Goal: Task Accomplishment & Management: Manage account settings

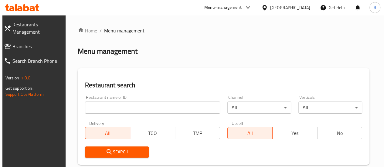
click at [134, 109] on input "search" at bounding box center [152, 108] width 135 height 12
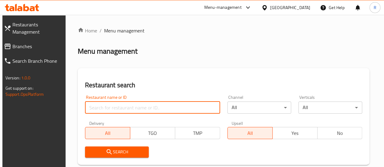
paste input "BBQ Chicken Pizza"
type input "BBQ Chicken Pizza"
click at [134, 109] on input "BBQ Chicken Pizza" at bounding box center [152, 108] width 135 height 12
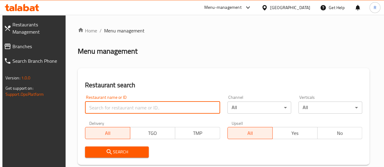
paste input "699098"
type input "699098"
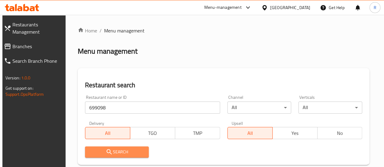
click at [136, 154] on span "Search" at bounding box center [117, 153] width 54 height 8
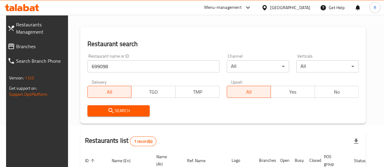
scroll to position [111, 0]
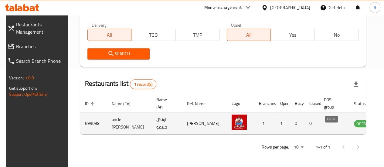
click at [354, 121] on span "OPEN" at bounding box center [361, 124] width 15 height 7
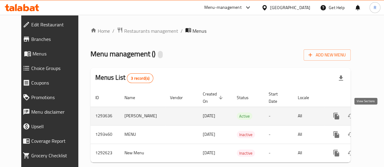
click at [377, 120] on icon "enhanced table" at bounding box center [380, 116] width 7 height 7
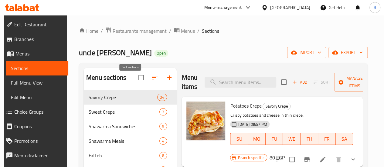
click at [151, 81] on icon "button" at bounding box center [154, 77] width 7 height 7
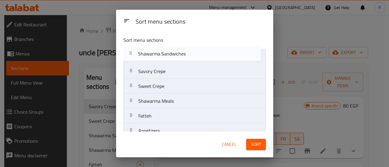
drag, startPoint x: 185, startPoint y: 89, endPoint x: 186, endPoint y: 55, distance: 33.7
click at [186, 55] on nav "Savory Crepe Sweet Crepe Shawarma Sandwiches Shawarma Meals Fatteh Appetizers S…" at bounding box center [194, 168] width 142 height 239
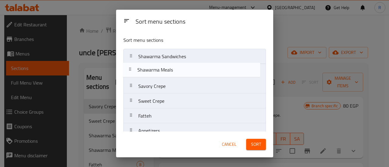
drag, startPoint x: 180, startPoint y: 102, endPoint x: 179, endPoint y: 70, distance: 32.5
click at [179, 70] on nav "Shawarma Sandwiches Savory Crepe Sweet Crepe Shawarma Meals Fatteh Appetizers S…" at bounding box center [194, 168] width 142 height 239
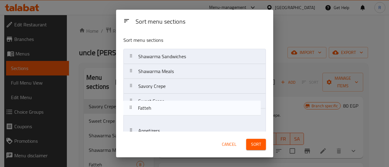
scroll to position [2, 0]
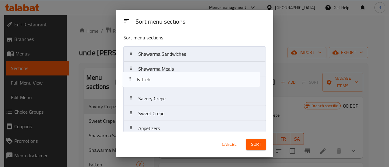
drag, startPoint x: 176, startPoint y: 115, endPoint x: 175, endPoint y: 81, distance: 34.0
click at [175, 81] on nav "Shawarma Sandwiches Shawarma Meals Savory Crepe Sweet Crepe Fatteh Appetizers S…" at bounding box center [194, 165] width 142 height 239
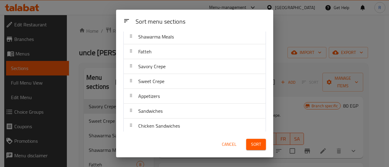
scroll to position [30, 0]
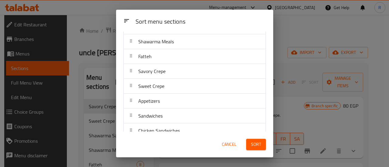
drag, startPoint x: 190, startPoint y: 133, endPoint x: 190, endPoint y: 81, distance: 52.9
click at [190, 81] on div "Sort menu sections Sort menu sections Shawarma Sandwiches Shawarma Meals Fatteh…" at bounding box center [194, 84] width 157 height 148
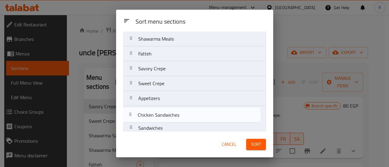
scroll to position [33, 0]
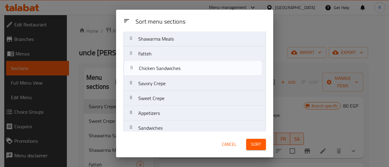
drag, startPoint x: 190, startPoint y: 129, endPoint x: 191, endPoint y: 66, distance: 63.5
click at [191, 66] on nav "Shawarma Sandwiches Shawarma Meals Fatteh Savory Crepe Sweet Crepe Appetizers S…" at bounding box center [194, 135] width 142 height 239
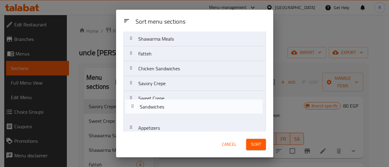
scroll to position [35, 0]
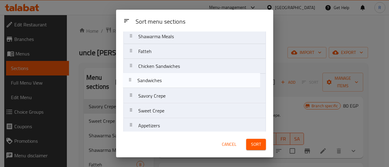
drag, startPoint x: 192, startPoint y: 124, endPoint x: 191, endPoint y: 76, distance: 48.6
click at [191, 76] on nav "Shawarma Sandwiches Shawarma Meals Fatteh Chicken Sandwiches Savory Crepe Sweet…" at bounding box center [194, 133] width 142 height 239
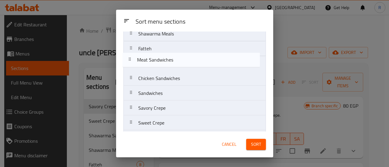
scroll to position [34, 0]
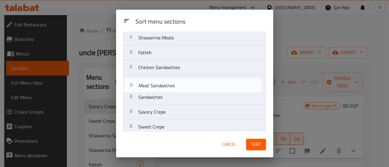
drag, startPoint x: 195, startPoint y: 101, endPoint x: 197, endPoint y: 82, distance: 19.8
click at [197, 82] on nav "Shawarma Sandwiches Shawarma Meals Fatteh Chicken Sandwiches Sandwiches Savory …" at bounding box center [194, 134] width 142 height 239
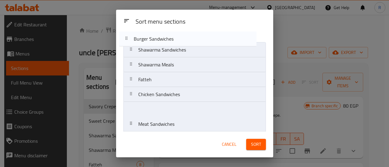
scroll to position [0, 0]
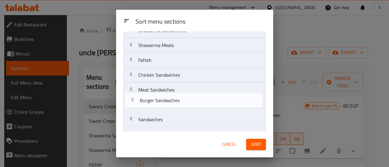
drag, startPoint x: 190, startPoint y: 84, endPoint x: 192, endPoint y: 98, distance: 13.8
click at [192, 98] on nav "Shawarma Sandwiches Shawarma Meals Fatteh Chicken Sandwiches Meat Sandwiches Sa…" at bounding box center [194, 142] width 142 height 239
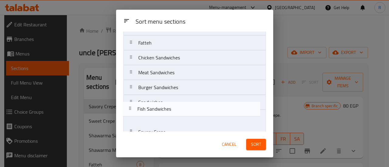
scroll to position [46, 0]
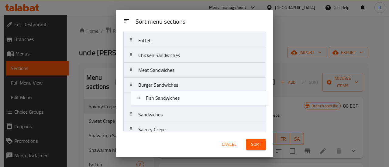
drag, startPoint x: 183, startPoint y: 91, endPoint x: 189, endPoint y: 97, distance: 8.0
click at [189, 97] on nav "Shawarma Sandwiches Shawarma Meals Fatteh Chicken Sandwiches Meat Sandwiches Bu…" at bounding box center [194, 122] width 142 height 239
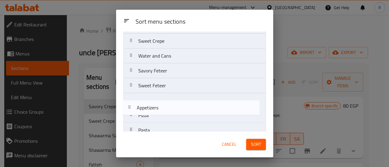
scroll to position [156, 0]
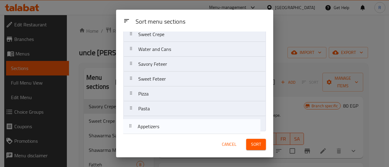
drag, startPoint x: 172, startPoint y: 61, endPoint x: 172, endPoint y: 132, distance: 70.5
click at [172, 132] on div "Sort menu sections Shawarma Sandwiches Shawarma Meals Fatteh Chicken Sandwiches…" at bounding box center [194, 82] width 157 height 100
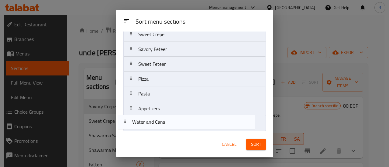
drag, startPoint x: 183, startPoint y: 51, endPoint x: 177, endPoint y: 128, distance: 77.1
click at [177, 128] on nav "Shawarma Sandwiches Shawarma Meals Fatteh Chicken Sandwiches Meat Sandwiches Bu…" at bounding box center [194, 12] width 142 height 239
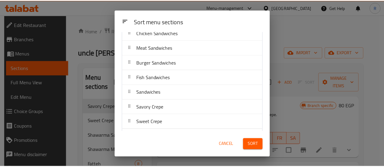
scroll to position [67, 0]
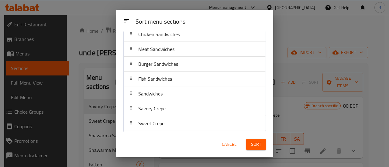
click at [256, 144] on span "Sort" at bounding box center [256, 145] width 10 height 8
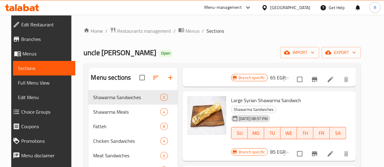
scroll to position [128, 0]
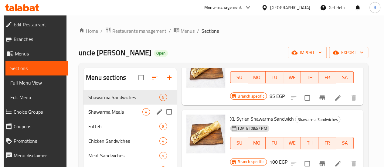
click at [105, 116] on span "Shawarma Meals" at bounding box center [115, 111] width 54 height 7
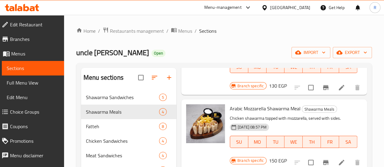
scroll to position [96, 0]
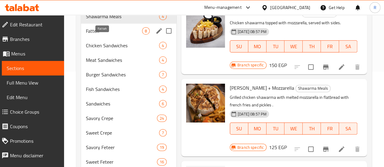
click at [104, 35] on span "Fatteh" at bounding box center [114, 30] width 56 height 7
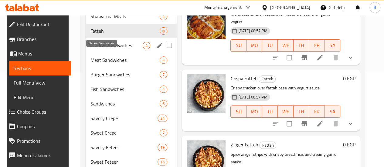
click at [105, 49] on span "Chicken Sandwiches" at bounding box center [117, 45] width 52 height 7
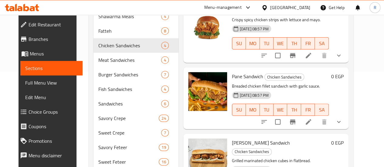
scroll to position [23, 0]
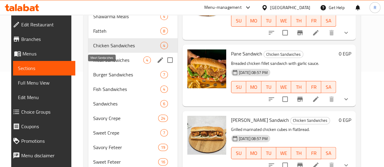
click at [99, 64] on span "Meat Sandwiches" at bounding box center [118, 60] width 50 height 7
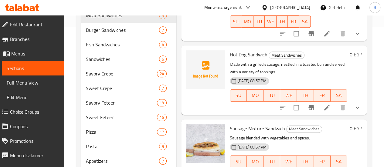
scroll to position [46, 0]
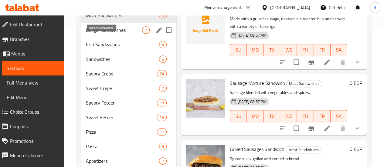
click at [103, 34] on span "Burger Sandwiches" at bounding box center [114, 29] width 56 height 7
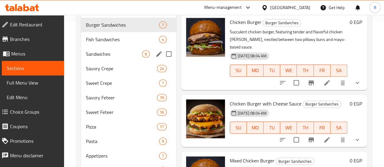
scroll to position [145, 0]
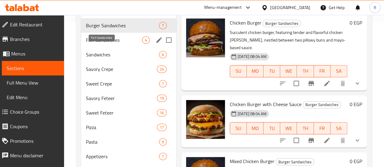
click at [107, 44] on span "Fish Sandwiches" at bounding box center [114, 39] width 56 height 7
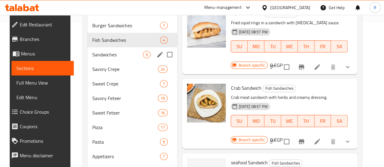
click at [99, 58] on span "Sandwiches" at bounding box center [117, 54] width 51 height 7
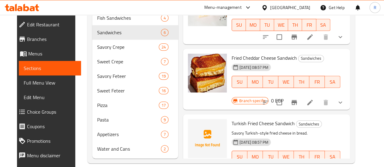
scroll to position [184, 0]
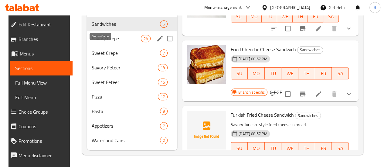
click at [108, 41] on span "Savory Crepe" at bounding box center [116, 38] width 49 height 7
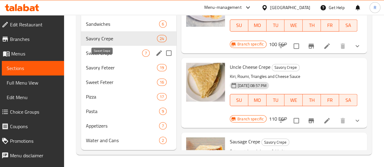
click at [108, 56] on span "Sweet Crepe" at bounding box center [114, 53] width 56 height 7
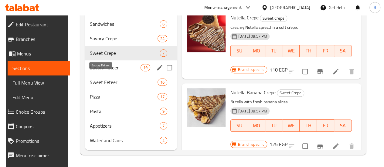
click at [104, 68] on span "Savory Feteer" at bounding box center [115, 67] width 51 height 7
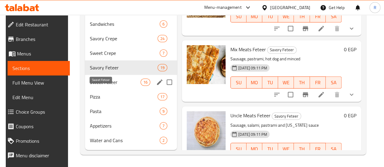
click at [100, 85] on span "Sweet Feteer" at bounding box center [115, 82] width 51 height 7
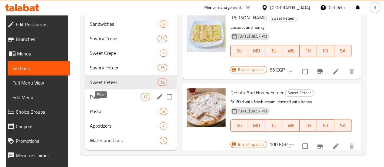
click at [99, 96] on span "Pizza" at bounding box center [115, 96] width 51 height 7
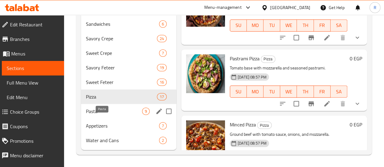
click at [102, 110] on span "Pasta" at bounding box center [114, 111] width 56 height 7
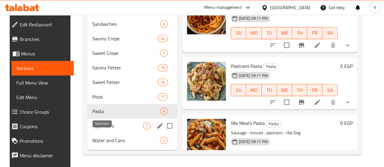
click at [101, 124] on span "Appetizers" at bounding box center [117, 125] width 51 height 7
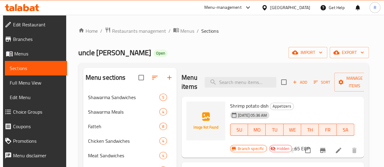
click at [242, 10] on div "Menu-management" at bounding box center [222, 7] width 37 height 7
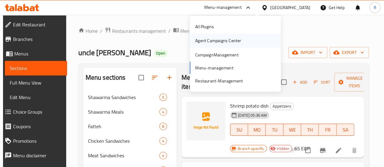
click at [227, 43] on div "Agent Campaigns Center" at bounding box center [218, 40] width 46 height 7
